Goal: Information Seeking & Learning: Learn about a topic

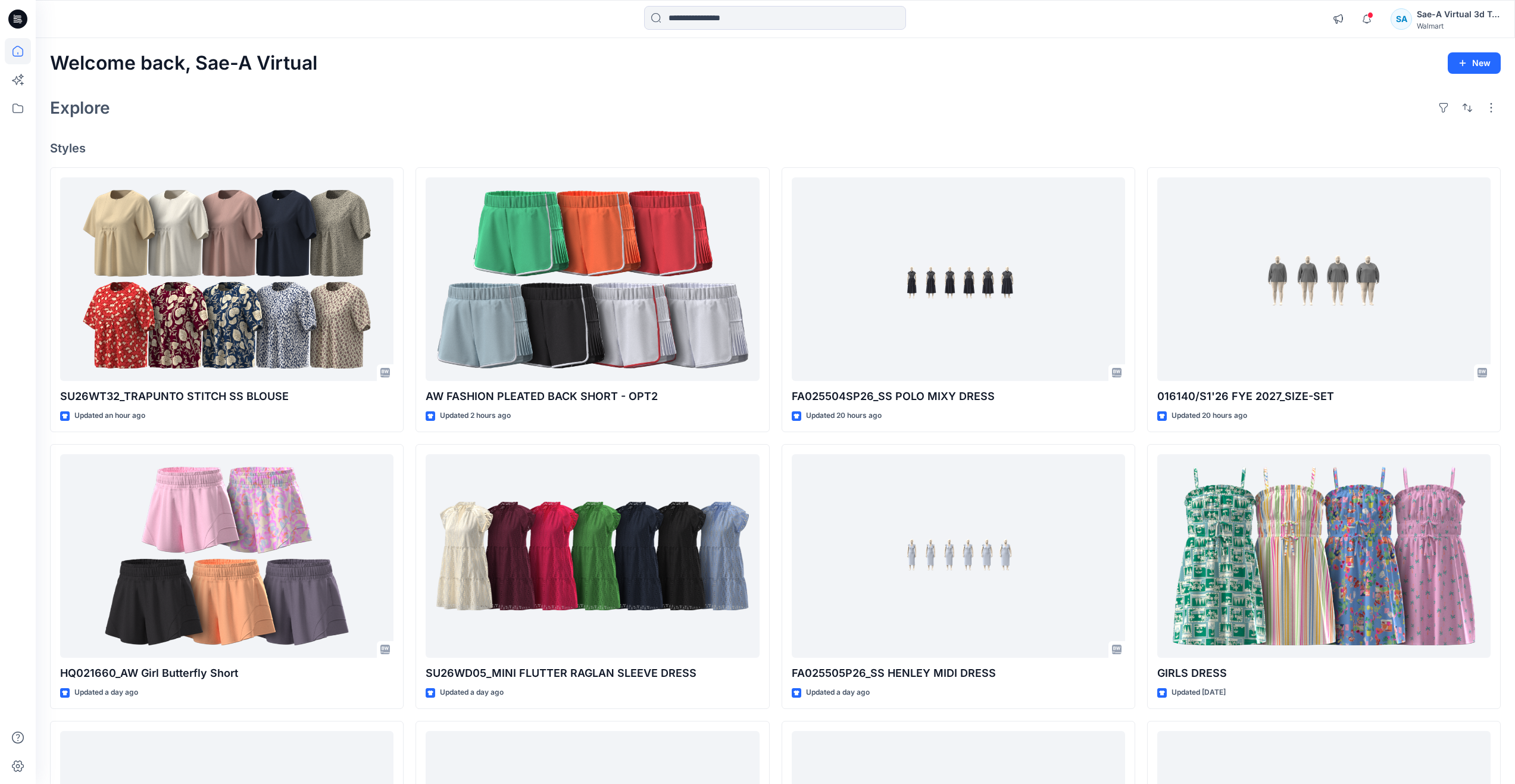
click at [376, 109] on div "Explore" at bounding box center [775, 107] width 1450 height 28
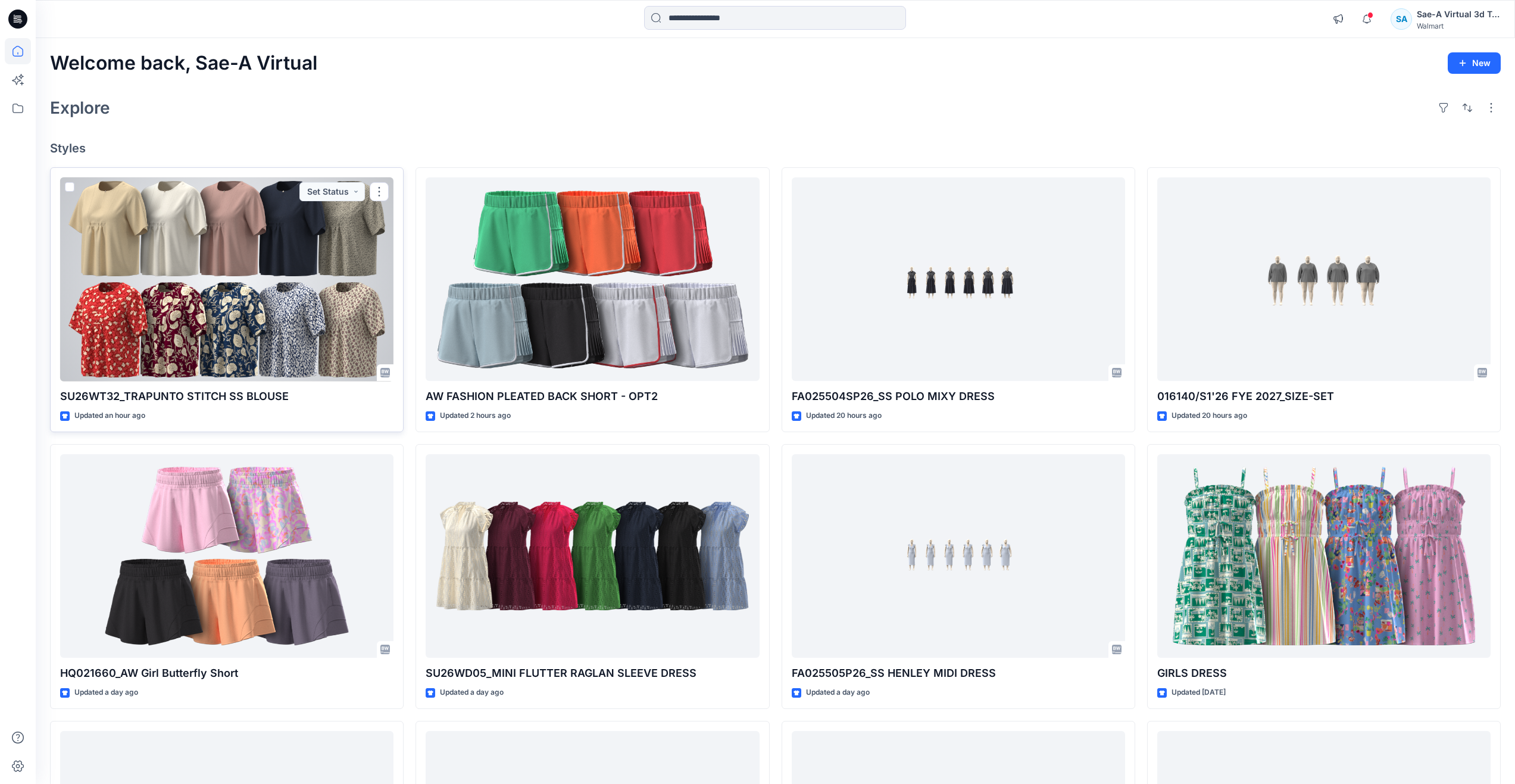
click at [243, 277] on div at bounding box center [226, 279] width 333 height 205
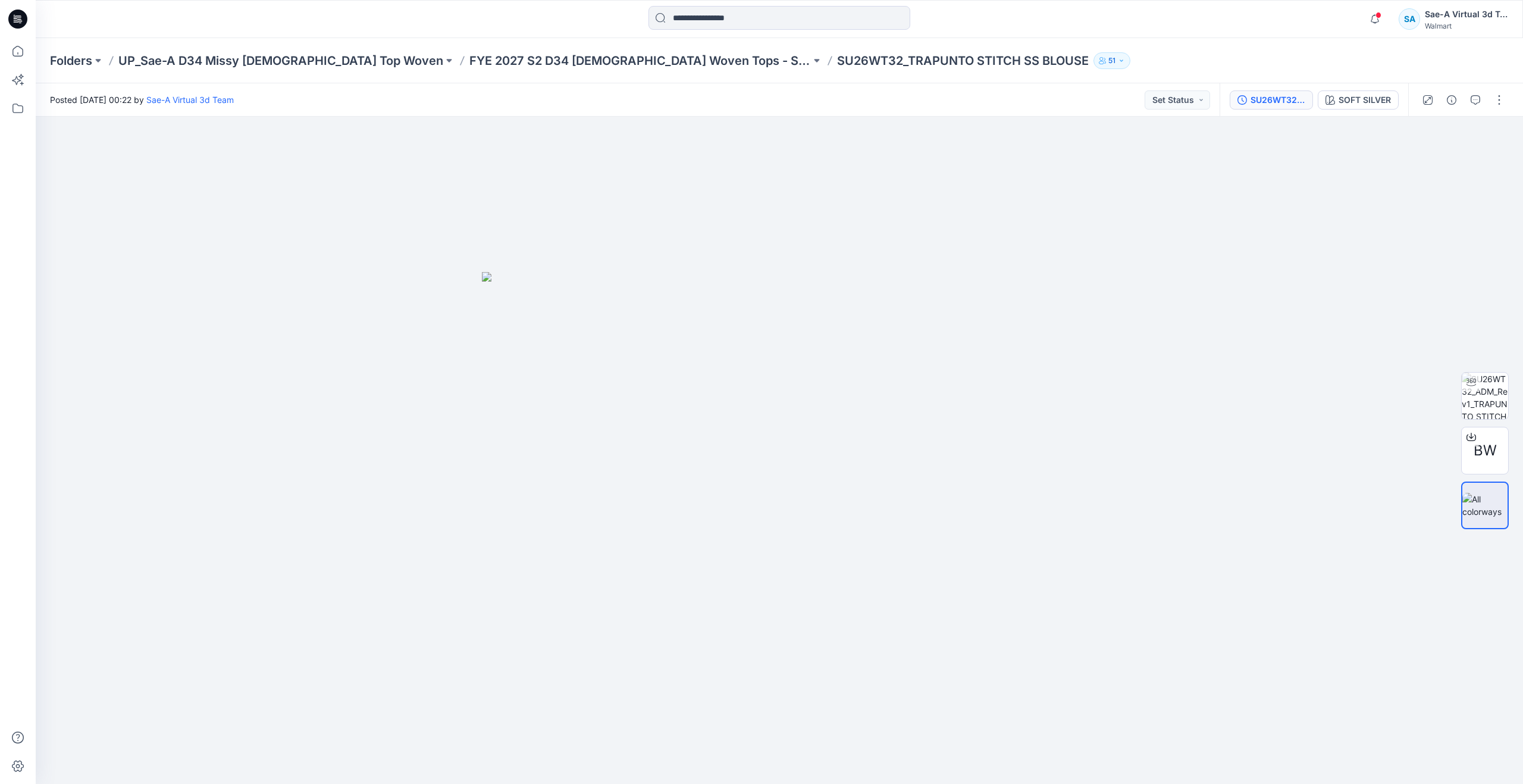
click at [1266, 96] on div "SU26WT32_FULL COLORWAYS" at bounding box center [1278, 99] width 55 height 13
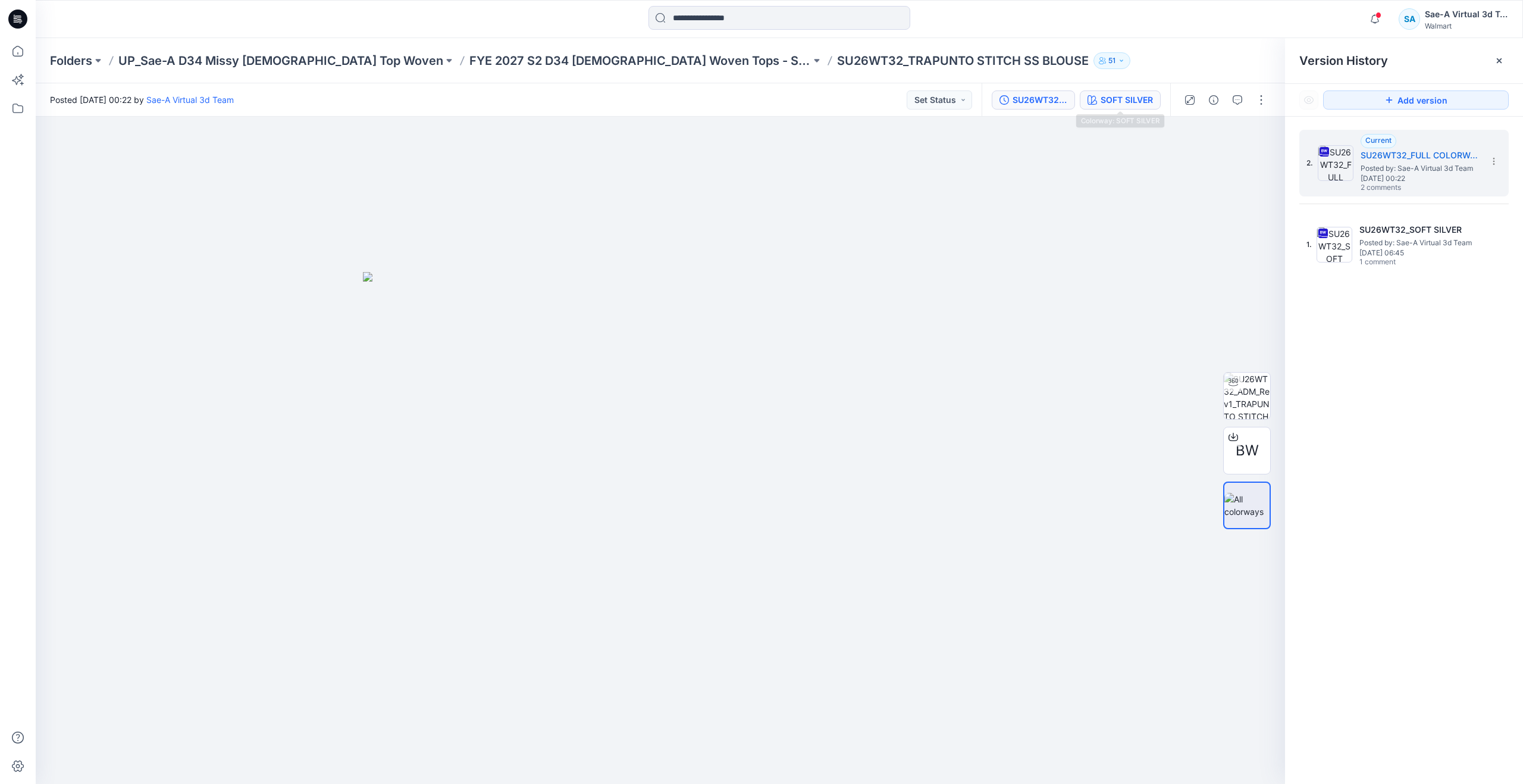
click at [1116, 100] on div "SOFT SILVER" at bounding box center [1127, 99] width 52 height 13
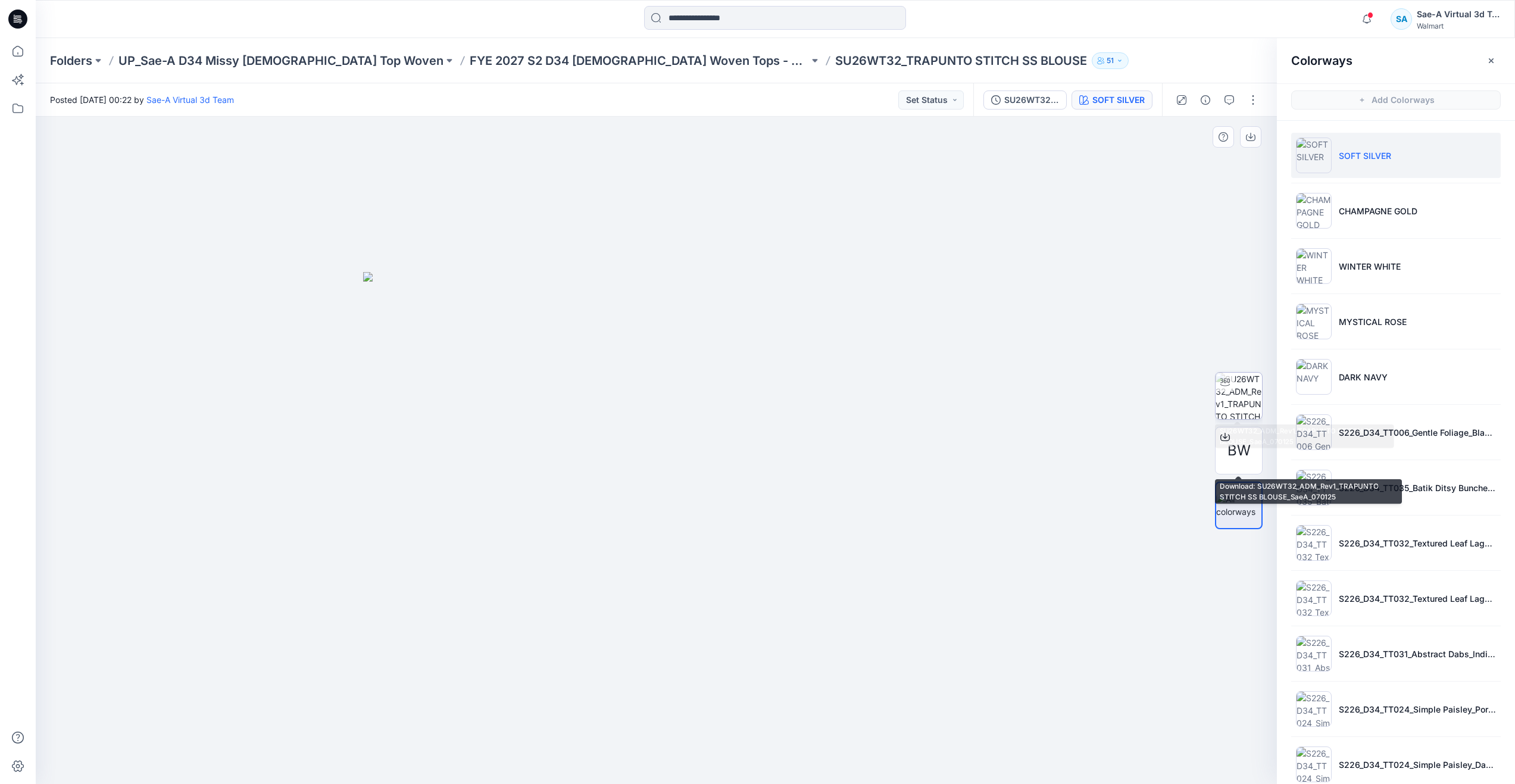
click at [1238, 382] on img at bounding box center [1238, 395] width 46 height 46
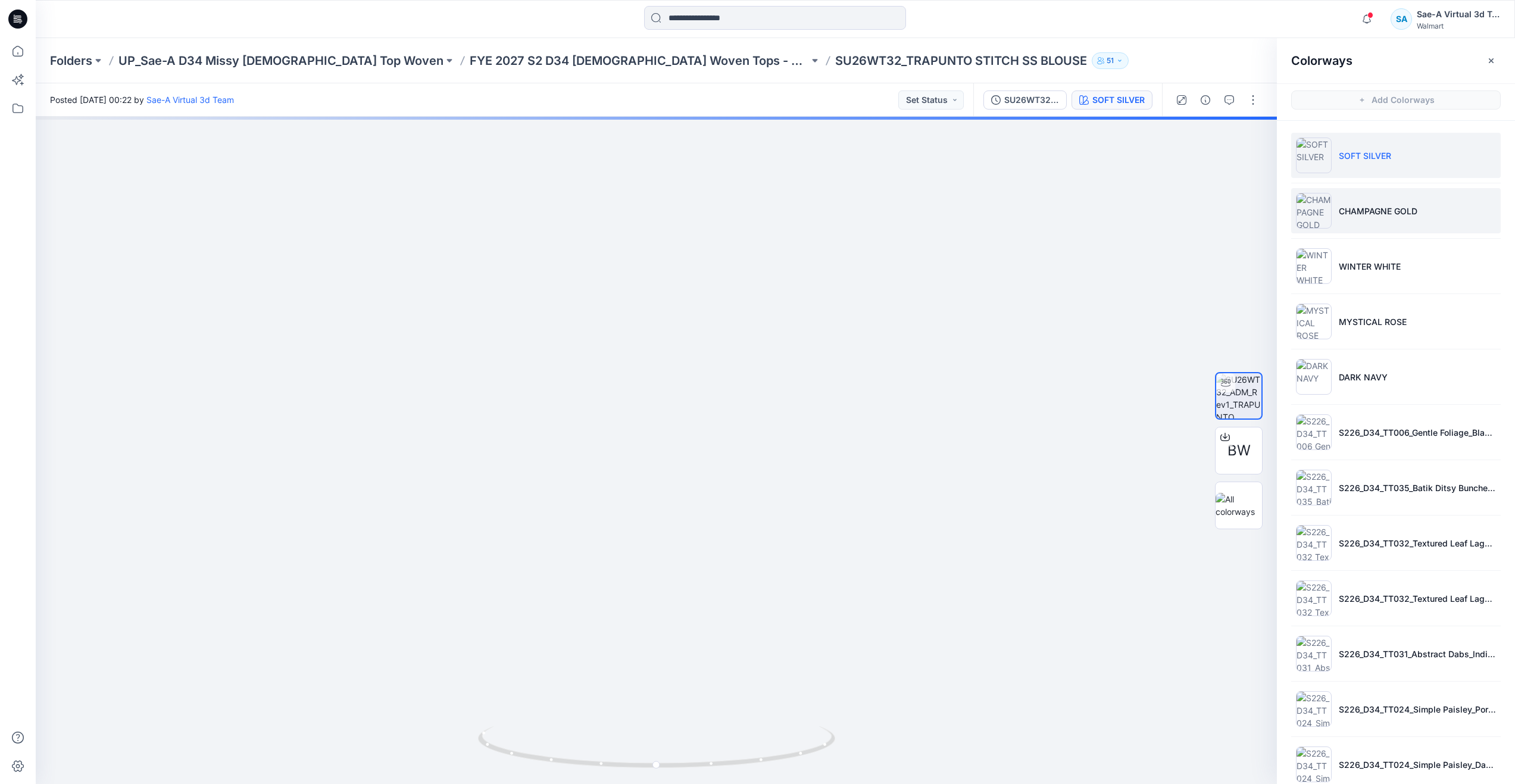
click at [1346, 213] on p "CHAMPAGNE GOLD" at bounding box center [1378, 210] width 78 height 13
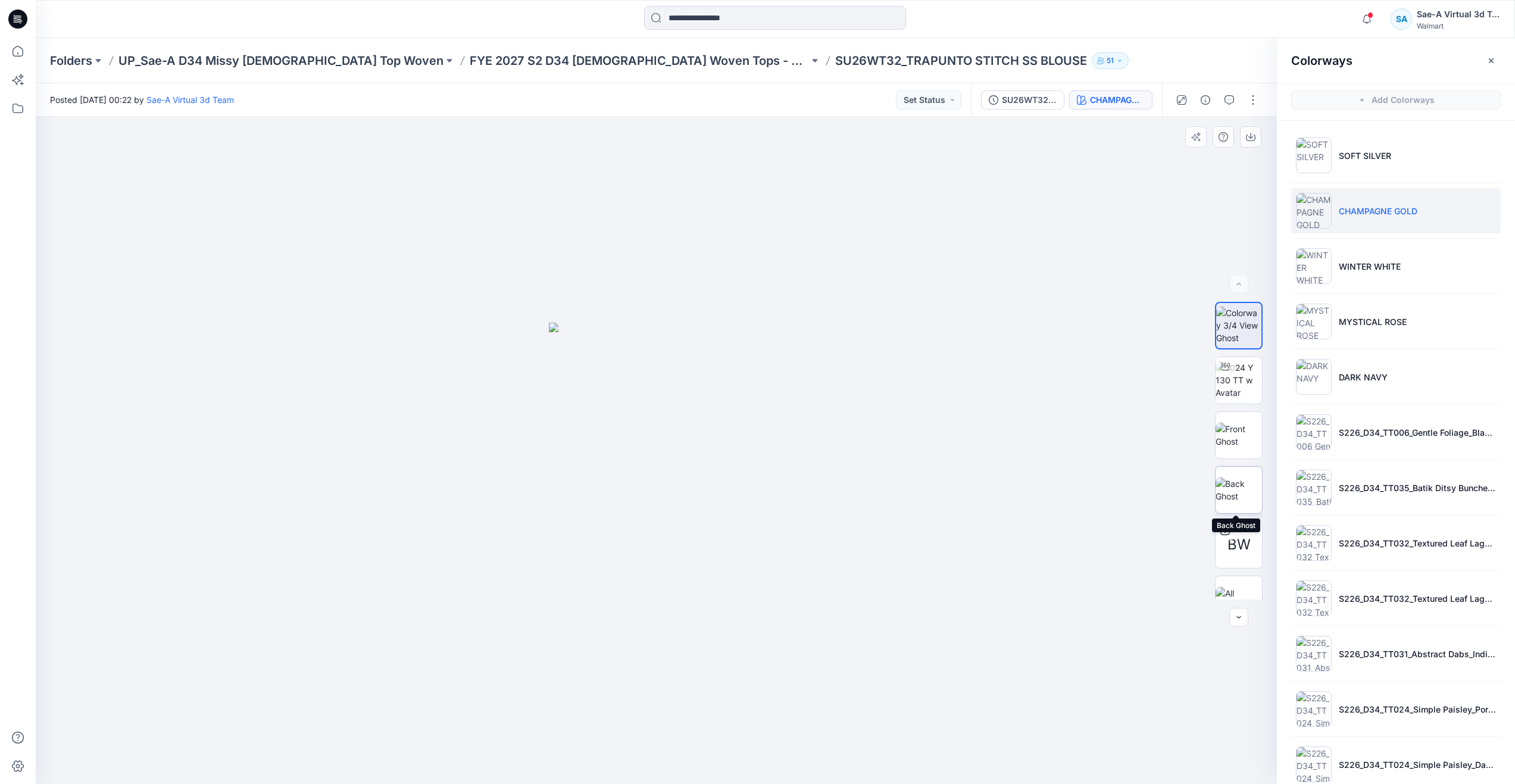
click at [1231, 478] on img at bounding box center [1238, 490] width 46 height 25
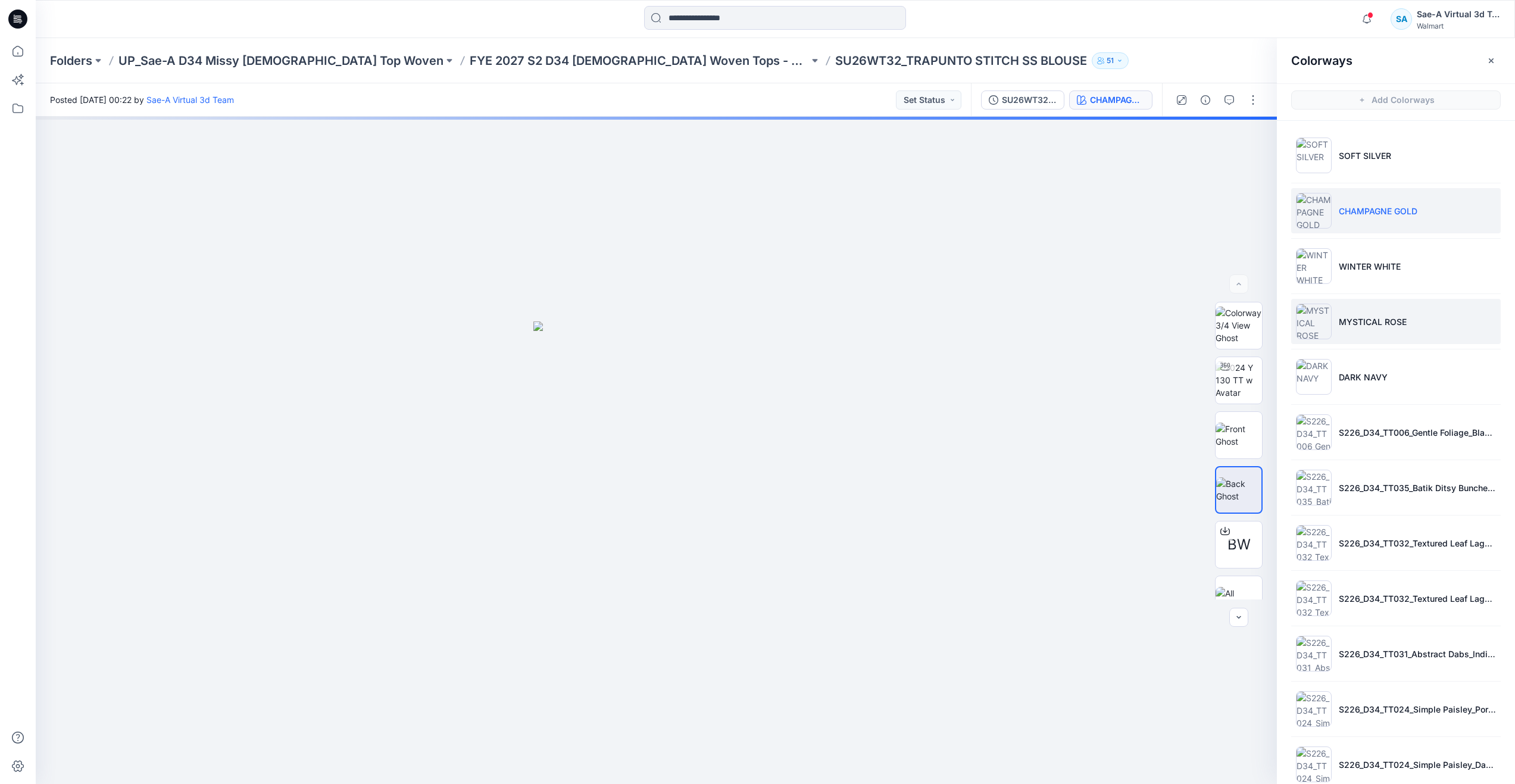
click at [1346, 301] on li "MYSTICAL ROSE" at bounding box center [1397, 321] width 210 height 45
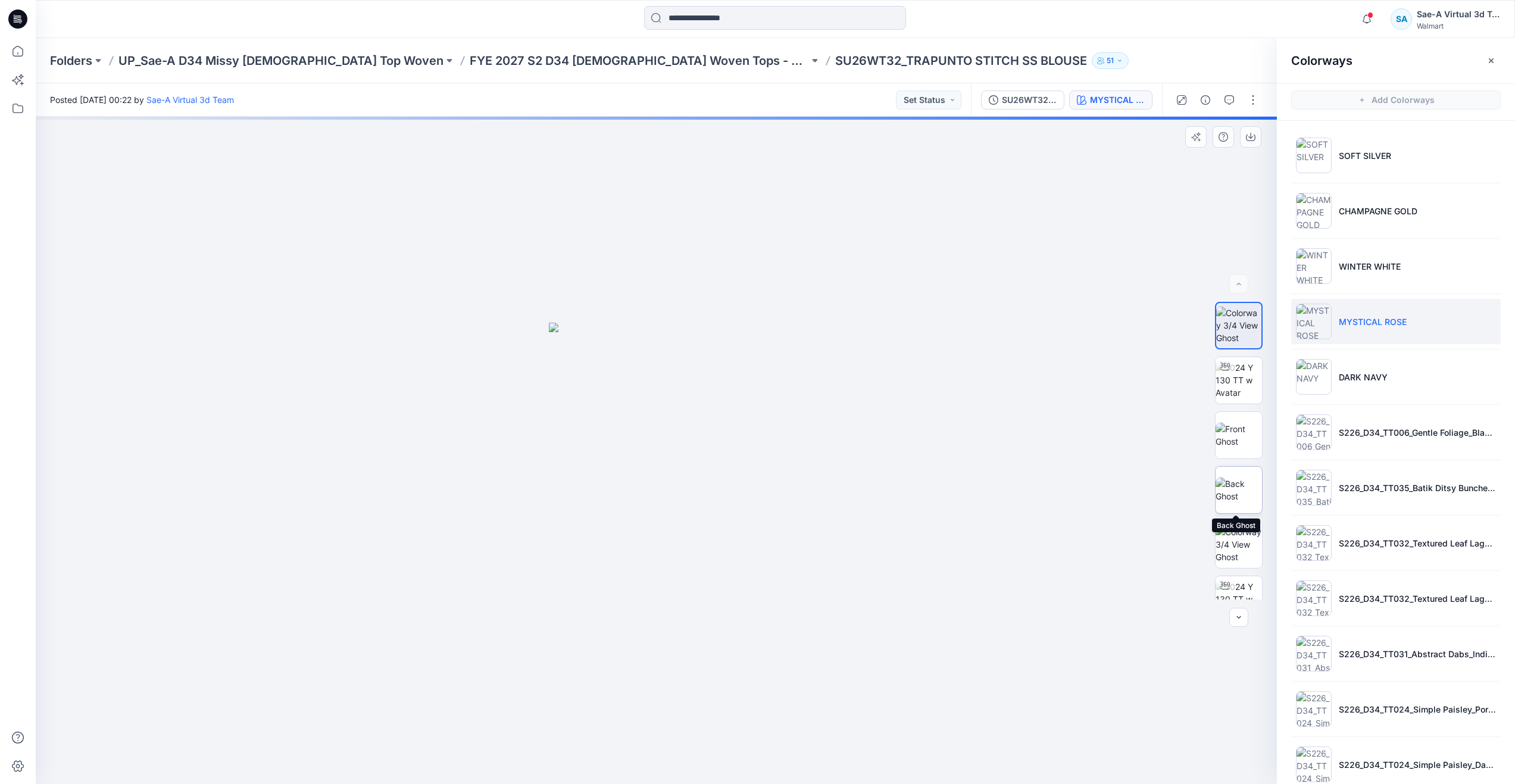
click at [1230, 478] on img at bounding box center [1238, 490] width 46 height 25
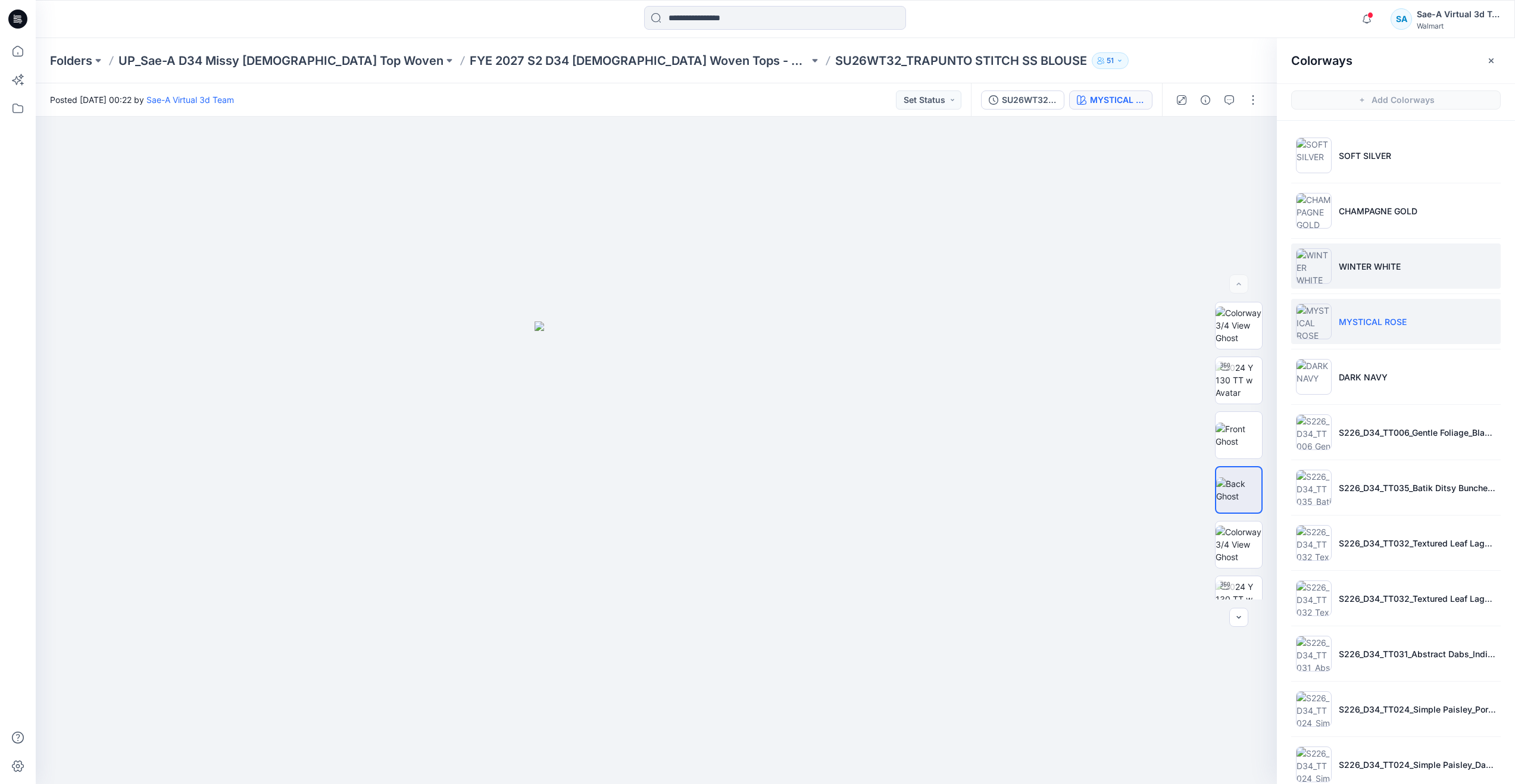
click at [1342, 277] on li "WINTER WHITE" at bounding box center [1397, 266] width 210 height 45
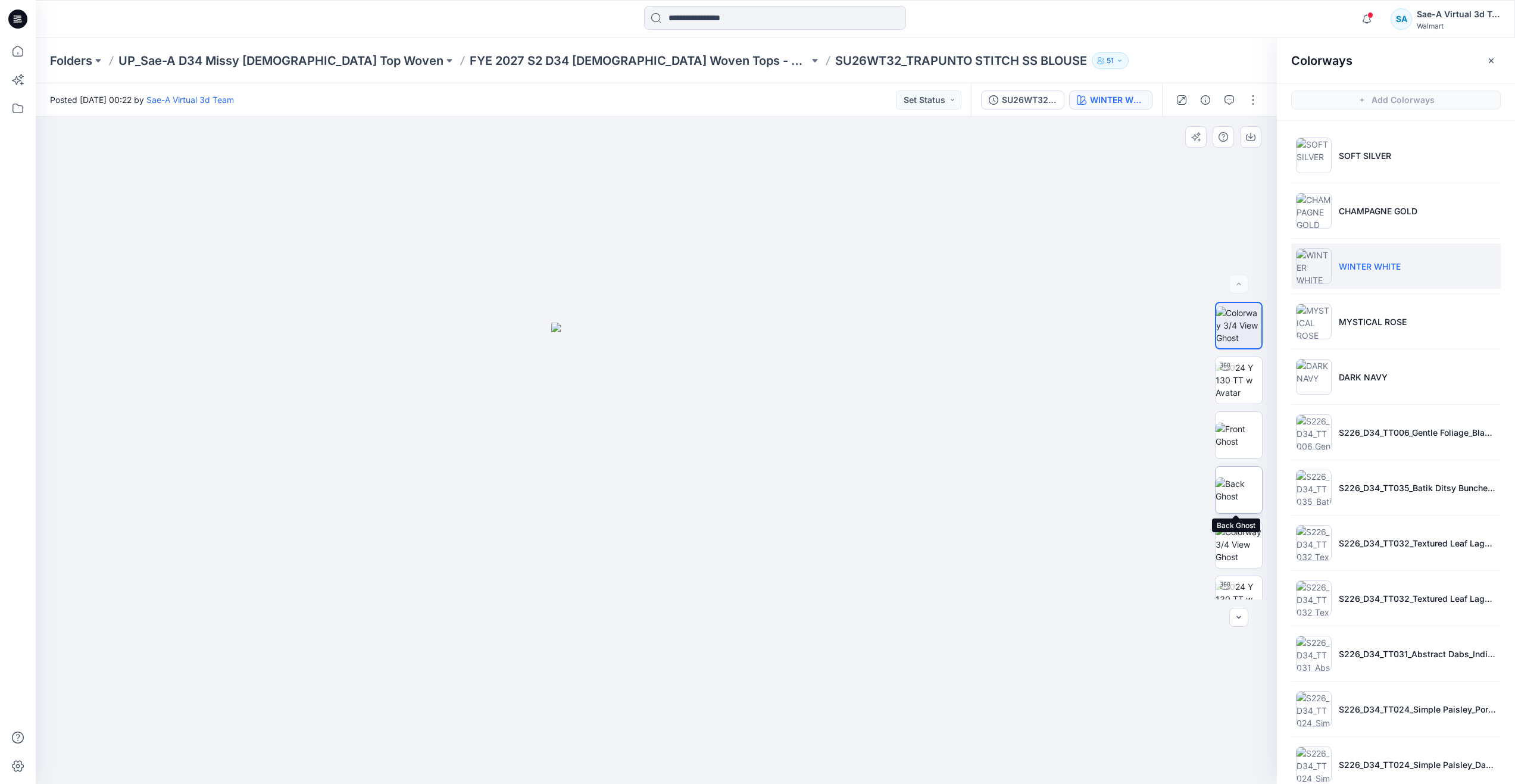
click at [1220, 478] on img at bounding box center [1238, 490] width 46 height 25
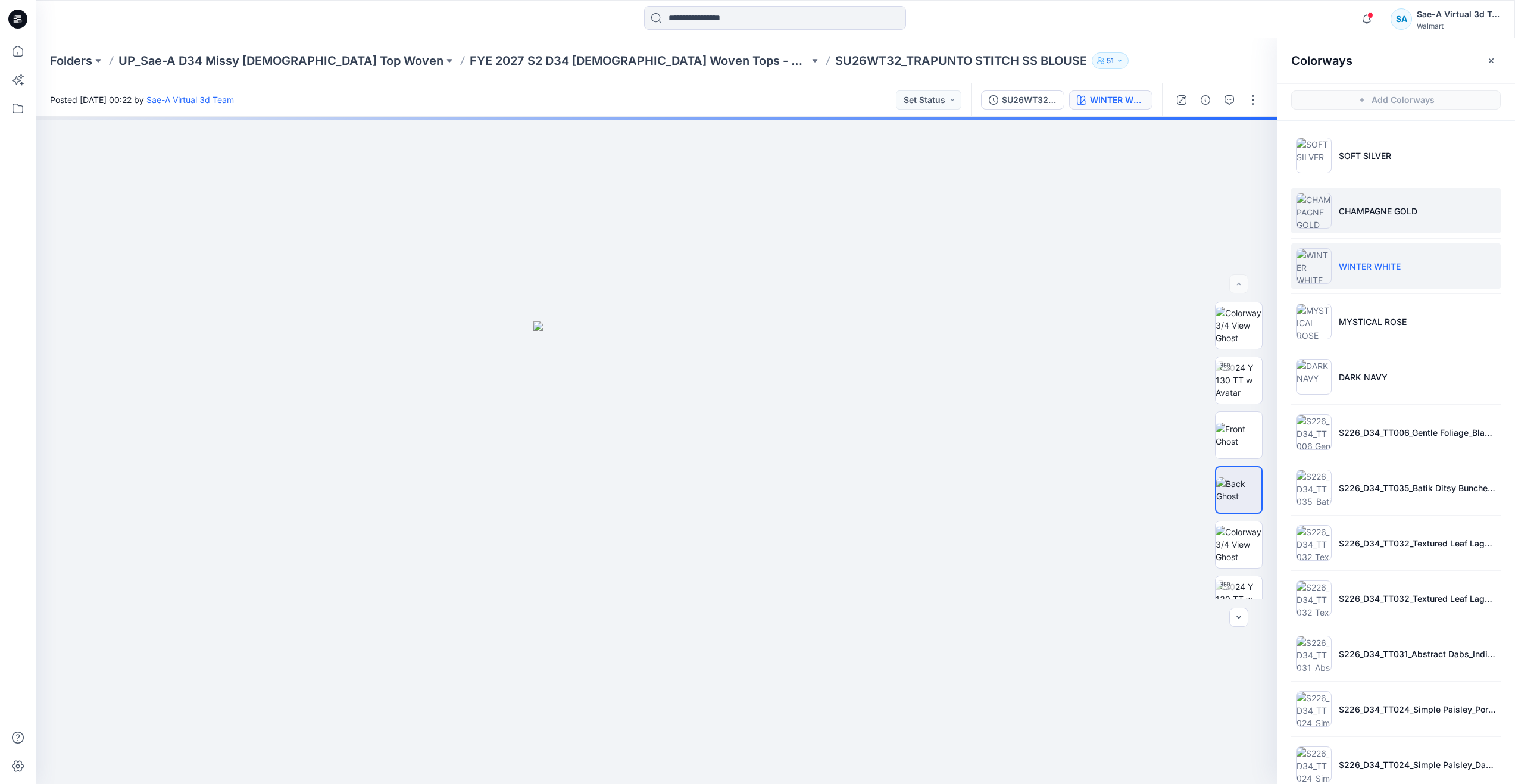
click at [1350, 214] on p "CHAMPAGNE GOLD" at bounding box center [1378, 210] width 78 height 13
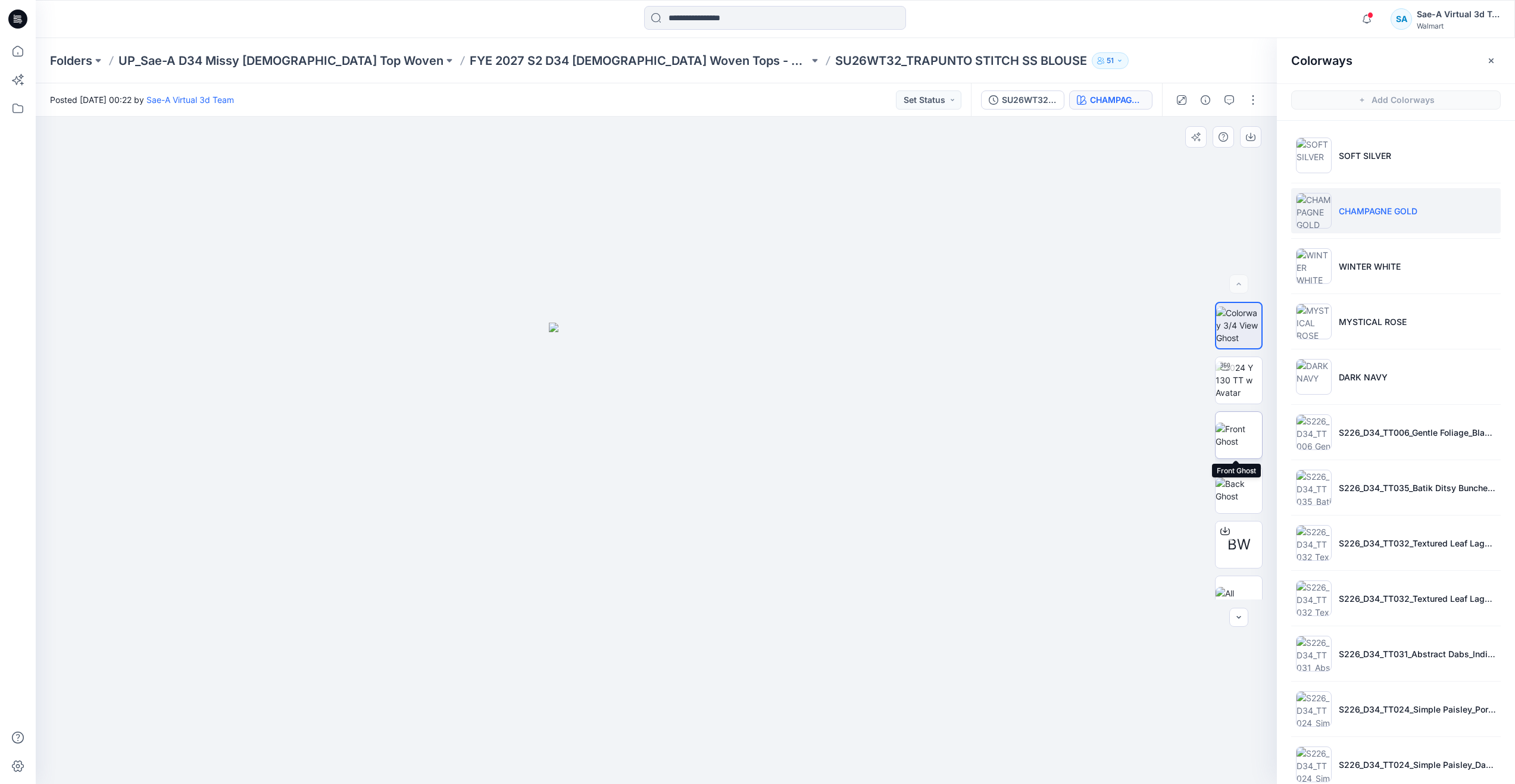
click at [1232, 439] on img at bounding box center [1238, 436] width 46 height 25
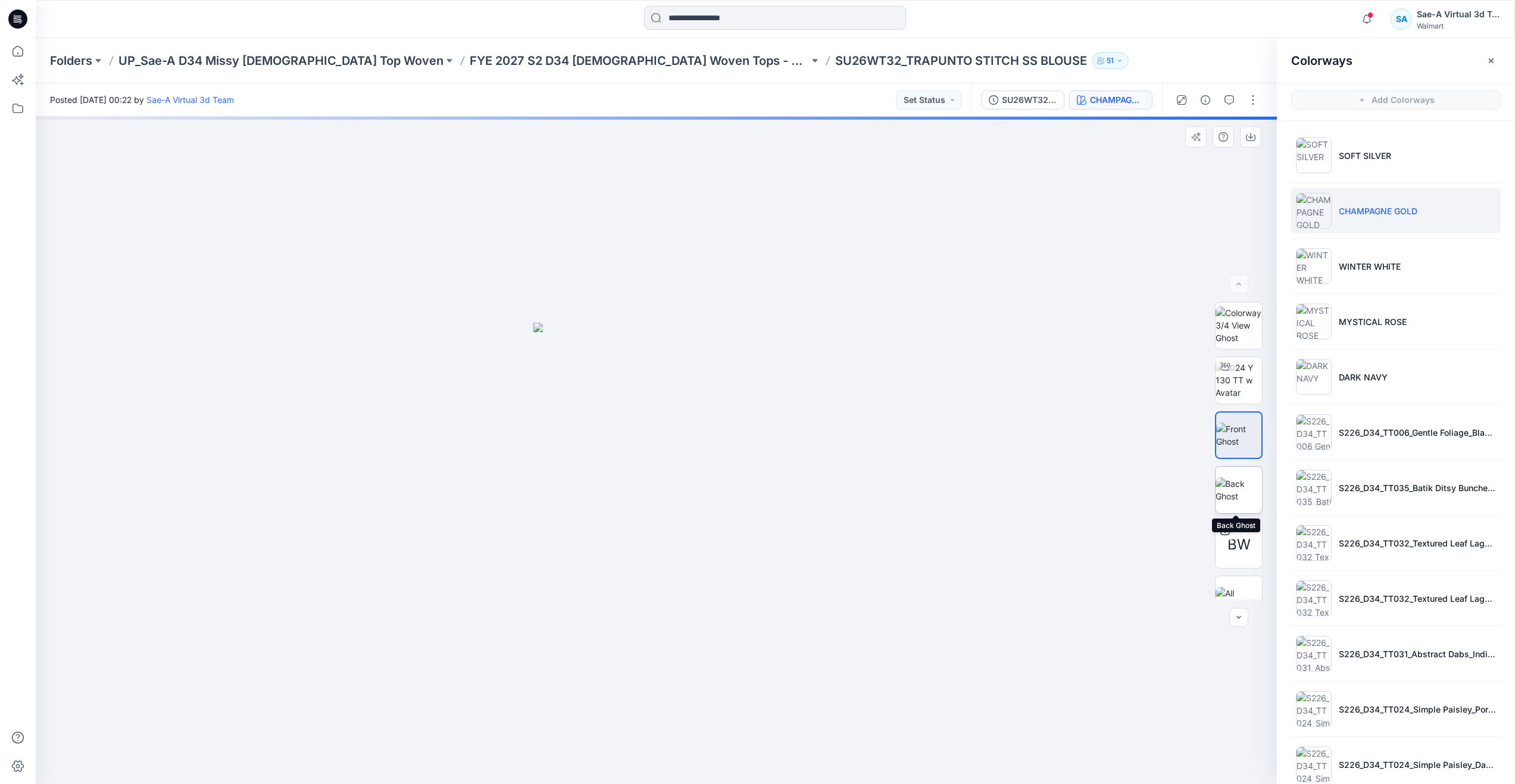
click at [1226, 478] on img at bounding box center [1238, 490] width 46 height 25
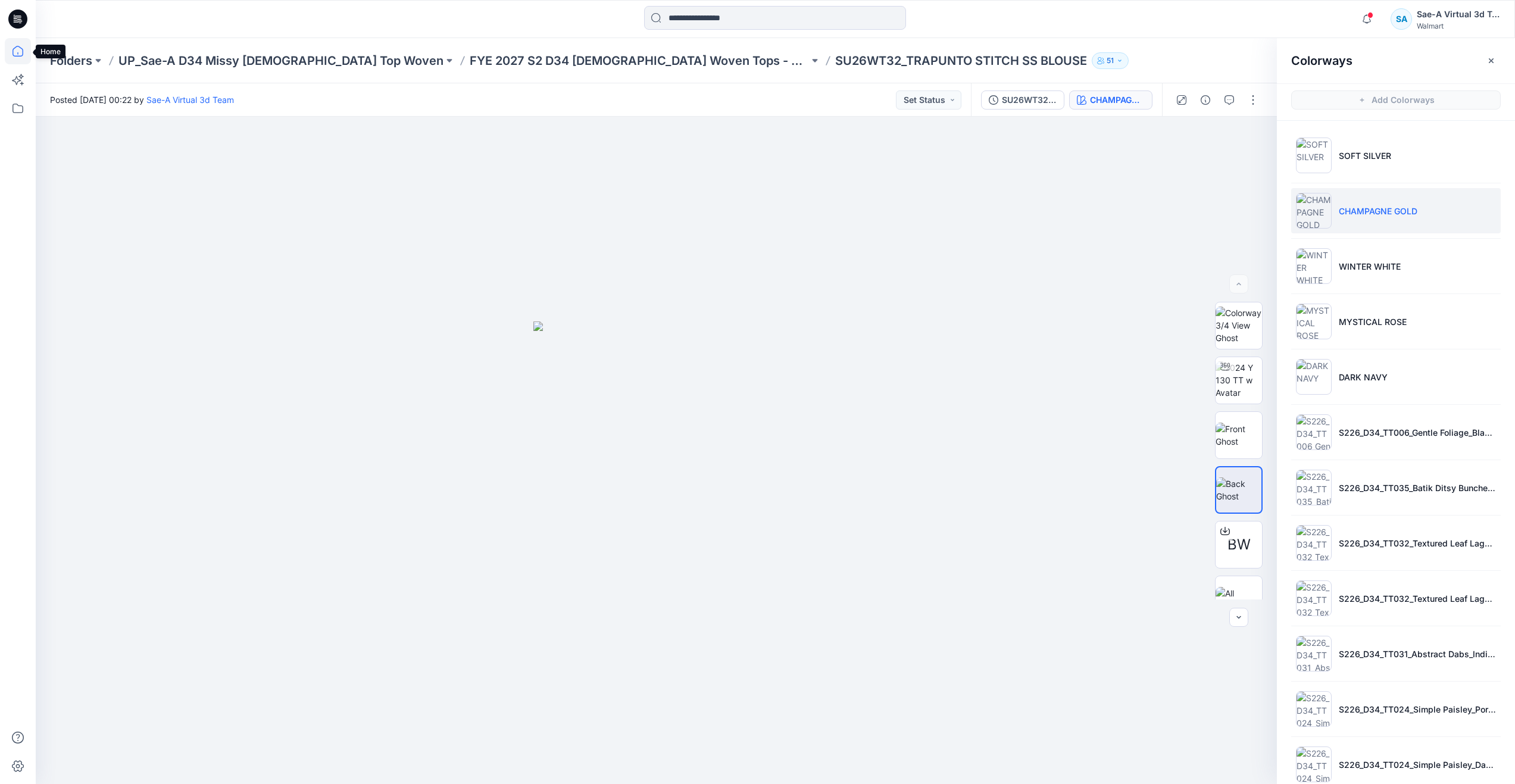
click at [29, 52] on icon at bounding box center [18, 51] width 26 height 26
